Goal: Navigation & Orientation: Find specific page/section

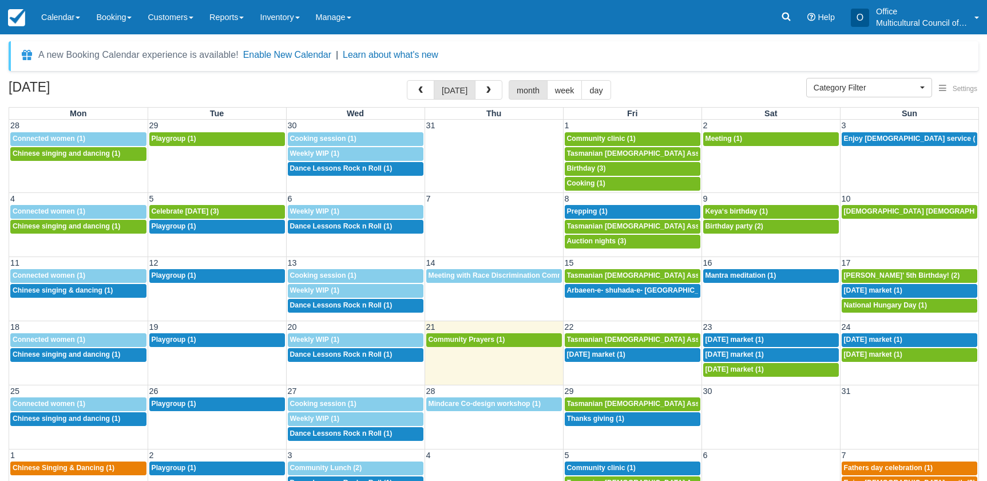
select select
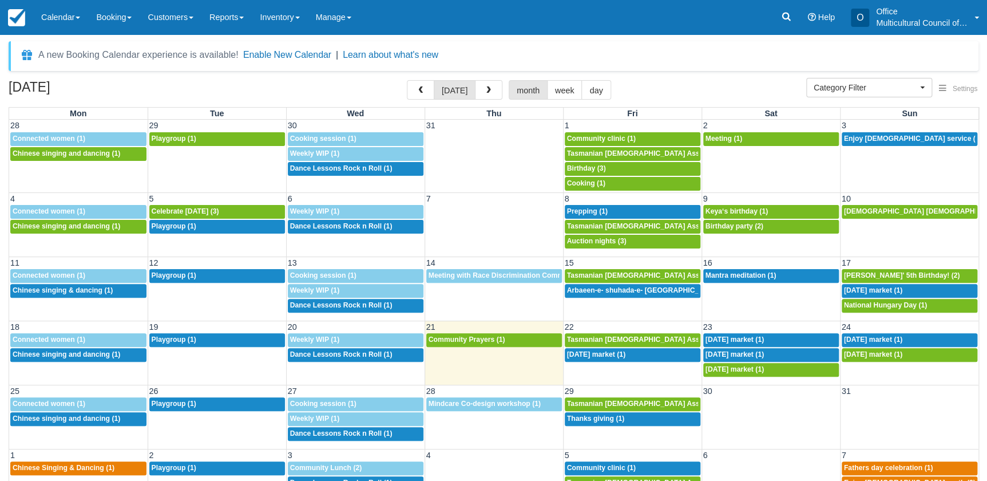
drag, startPoint x: 0, startPoint y: 0, endPoint x: 494, endPoint y: 37, distance: 495.4
click at [494, 37] on div "A new Booking Calendar experience is available! Enable New Calendar | Learn abo…" at bounding box center [493, 257] width 987 height 447
click at [870, 214] on span "[DEMOGRAPHIC_DATA] [DEMOGRAPHIC_DATA] [GEOGRAPHIC_DATA] (1)" at bounding box center [969, 211] width 250 height 8
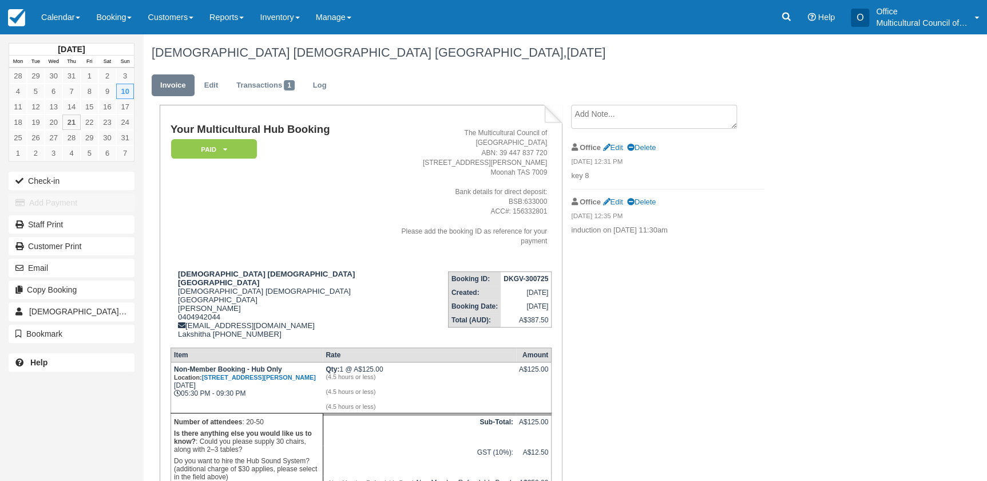
click at [404, 76] on ul "Invoice Edit Transactions 1 Log" at bounding box center [514, 88] width 724 height 34
click at [53, 6] on link "Calendar" at bounding box center [60, 17] width 55 height 34
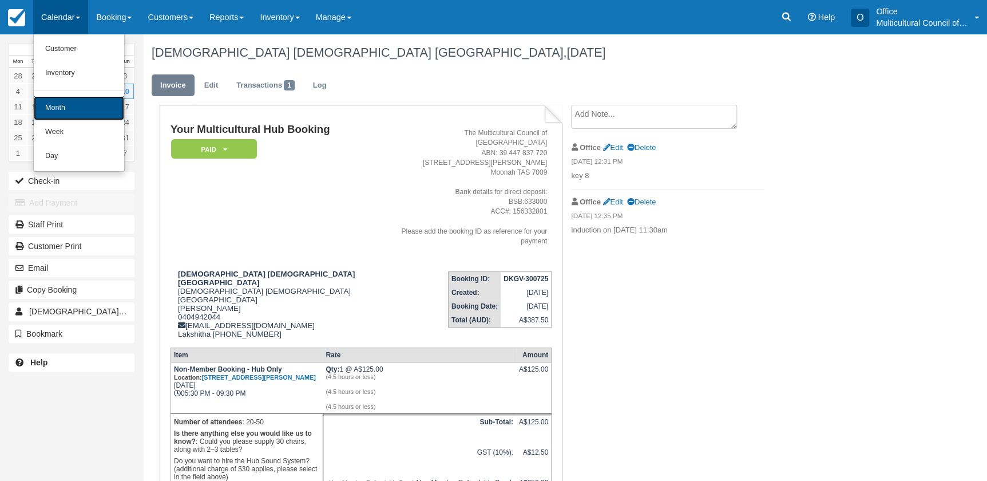
click at [77, 116] on link "Month" at bounding box center [79, 108] width 90 height 24
